Goal: Information Seeking & Learning: Learn about a topic

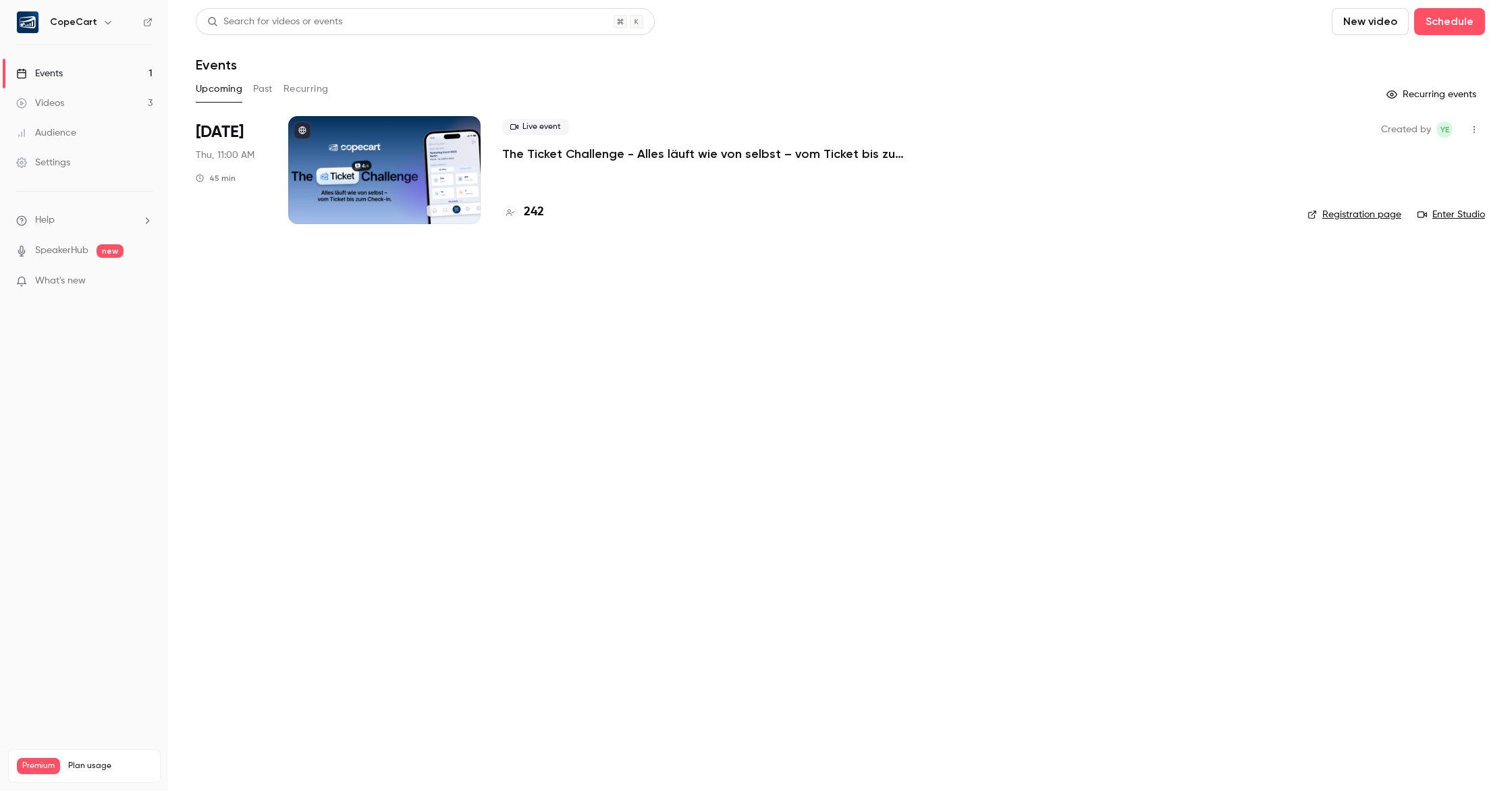
click at [59, 158] on div "Settings" at bounding box center [43, 163] width 54 height 14
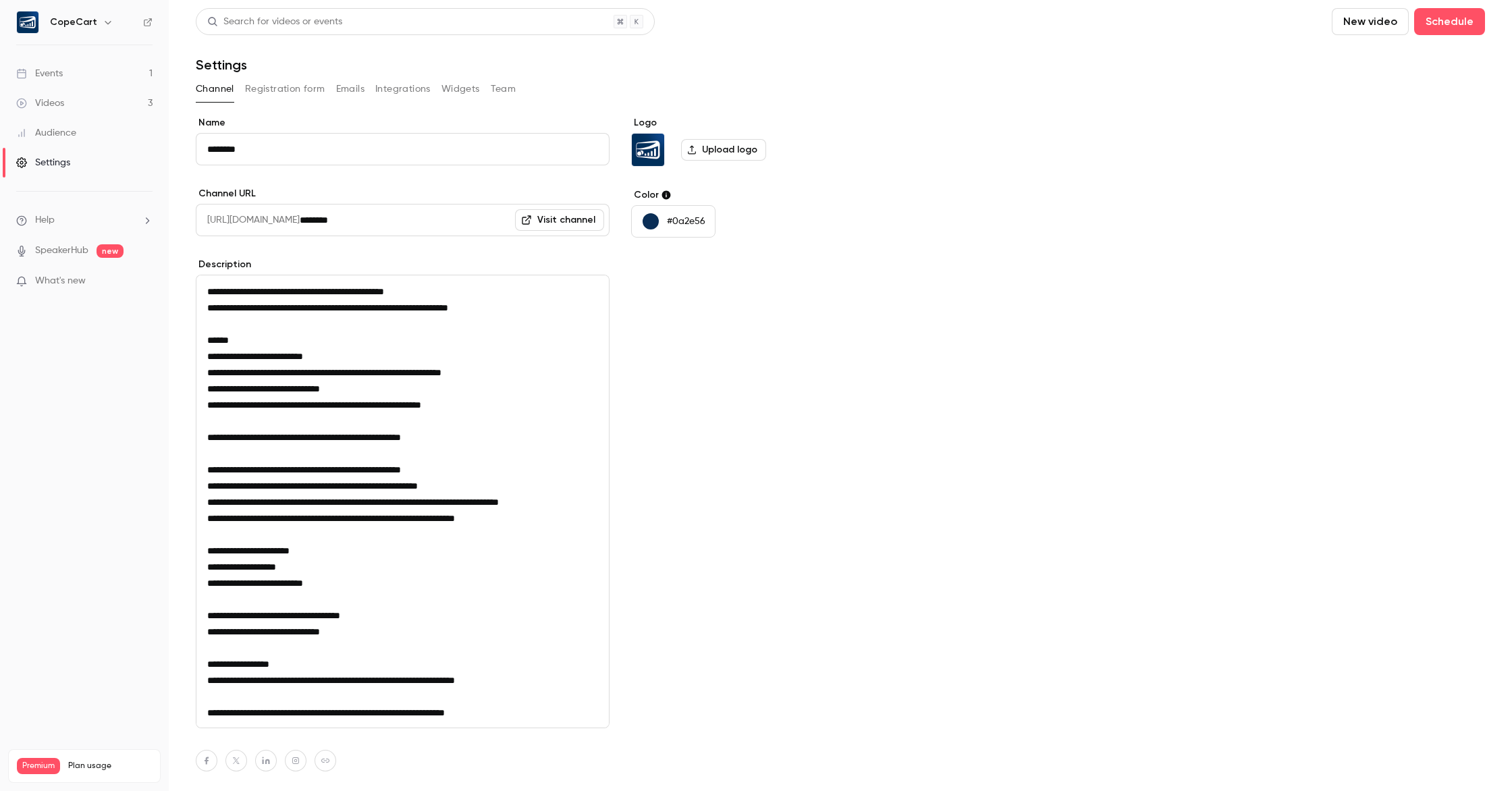
click at [564, 224] on link "Visit channel" at bounding box center [560, 220] width 89 height 22
click at [45, 104] on div "Videos" at bounding box center [40, 104] width 47 height 14
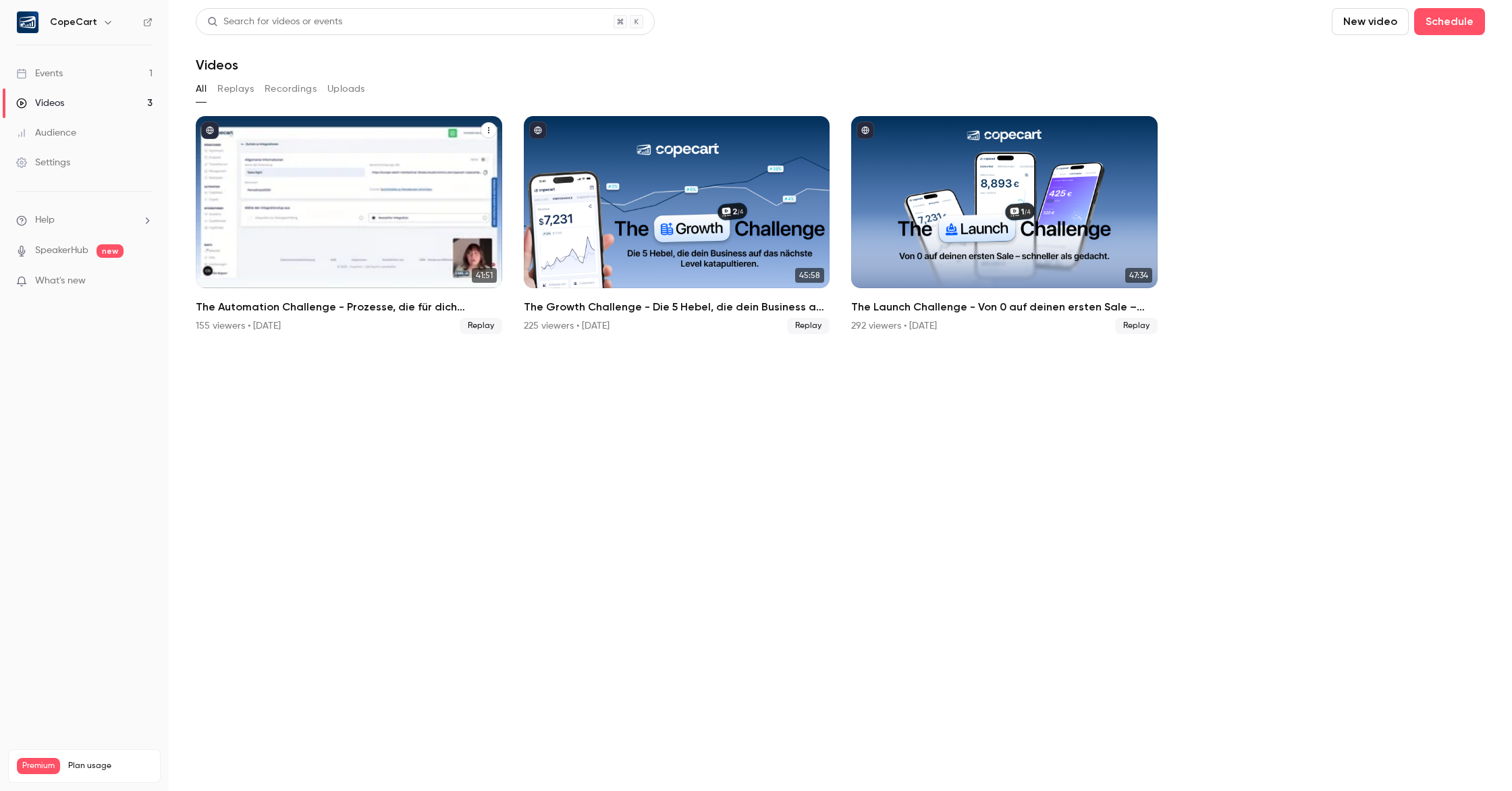
click at [295, 144] on div "The Automation Challenge - Prozesse, die für dich verkaufen – mehr Umsatz, weni…" at bounding box center [349, 202] width 307 height 172
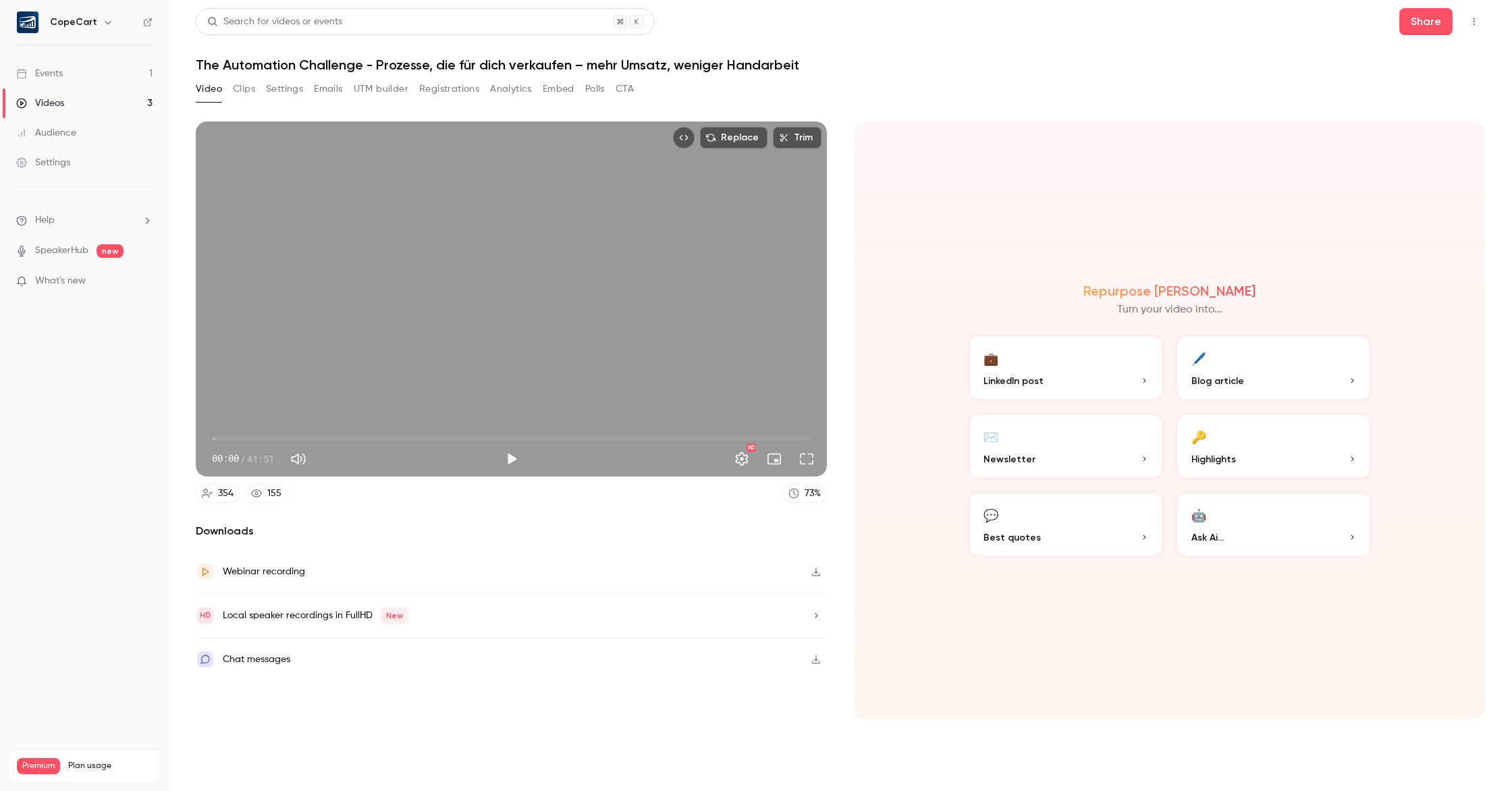
click at [628, 87] on button "CTA" at bounding box center [624, 89] width 18 height 22
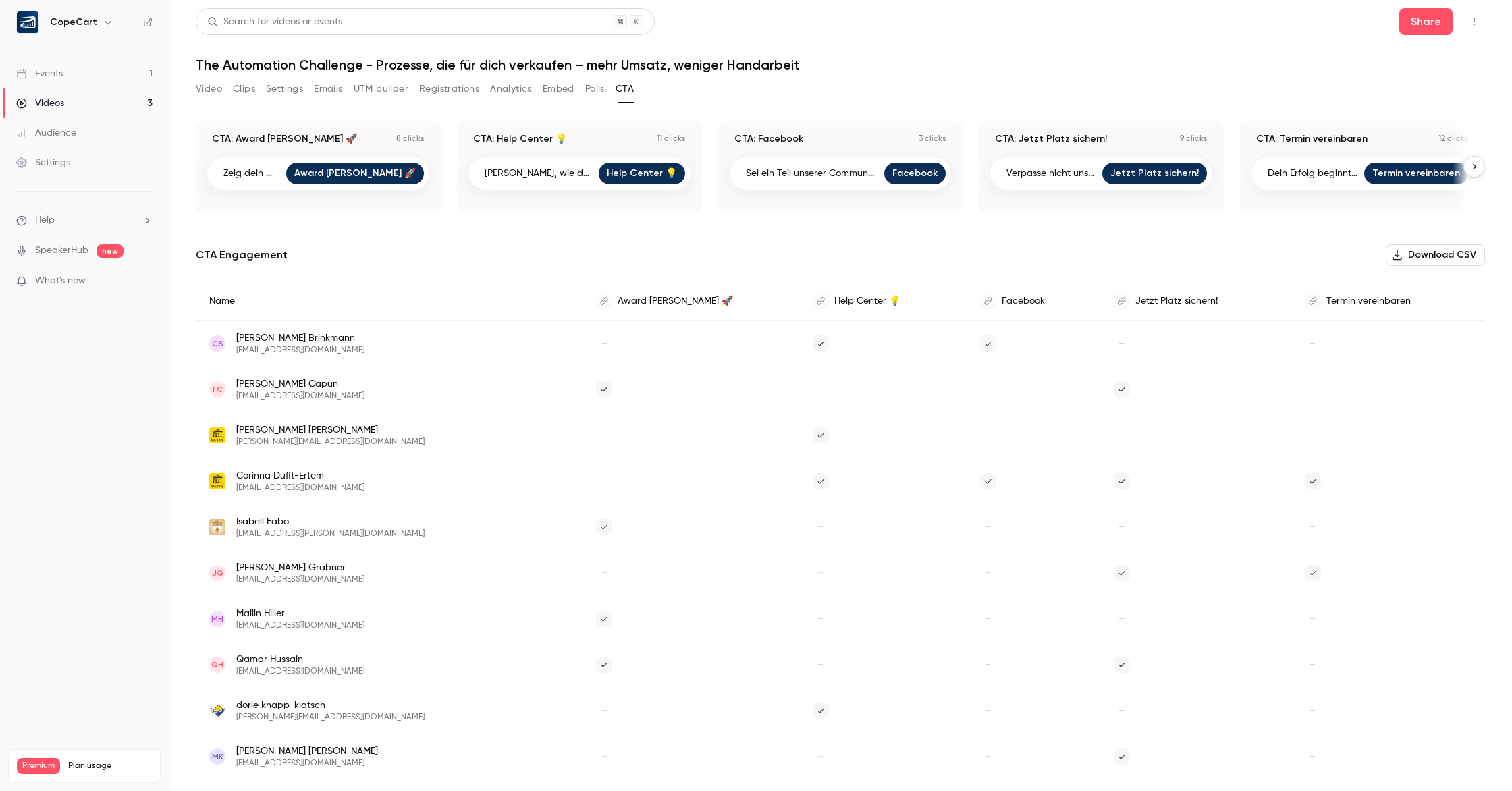
click at [356, 174] on link "Award [PERSON_NAME] 🚀" at bounding box center [354, 173] width 137 height 22
